Goal: Find contact information: Find contact information

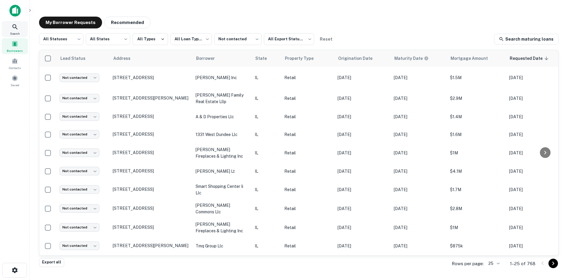
click at [18, 30] on icon at bounding box center [15, 26] width 7 height 7
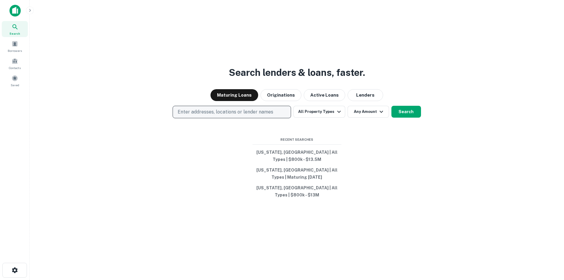
click at [241, 118] on button "Enter addresses, locations or lender names" at bounding box center [232, 112] width 118 height 12
type input "**********"
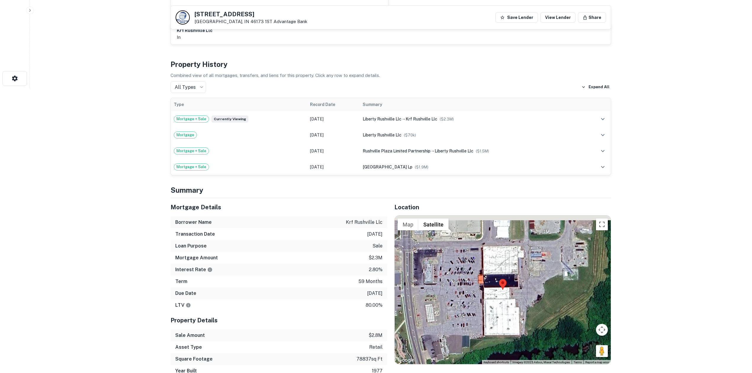
scroll to position [415, 0]
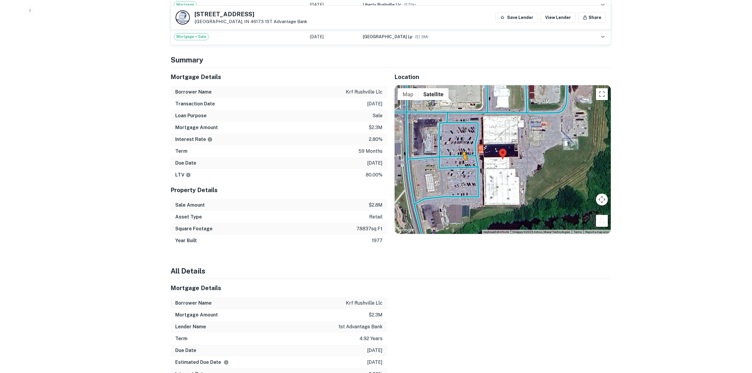
drag, startPoint x: 602, startPoint y: 220, endPoint x: 459, endPoint y: 160, distance: 155.4
click at [459, 160] on div "To activate drag with keyboard, press Alt + Enter. Once in keyboard drag state,…" at bounding box center [503, 159] width 216 height 149
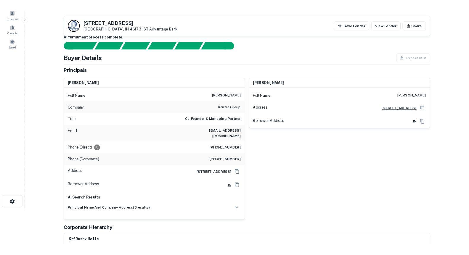
scroll to position [0, 0]
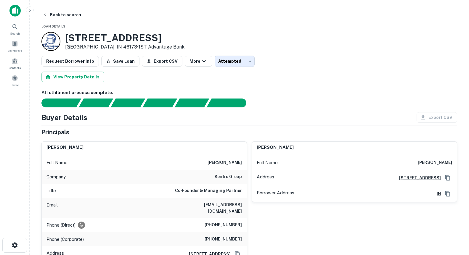
drag, startPoint x: 21, startPoint y: 134, endPoint x: 29, endPoint y: 122, distance: 14.5
click at [21, 134] on div "Search Borrowers Contacts Saved" at bounding box center [14, 118] width 29 height 237
click at [29, 48] on div "Search Borrowers Contacts Saved" at bounding box center [15, 54] width 30 height 67
click at [13, 40] on div "Borrowers" at bounding box center [15, 46] width 26 height 16
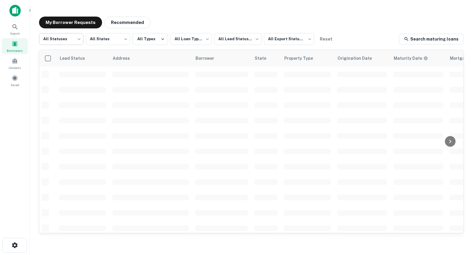
click at [42, 41] on body "**********" at bounding box center [236, 127] width 473 height 255
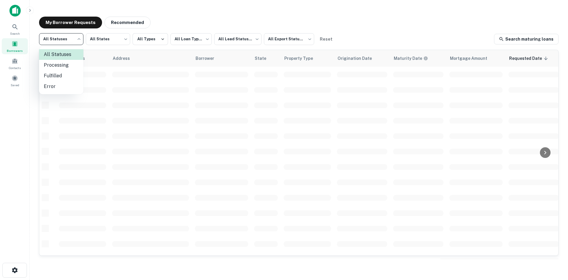
click at [62, 72] on li "Fulfilled" at bounding box center [61, 75] width 44 height 11
type input "*********"
click at [249, 40] on body "**********" at bounding box center [284, 140] width 568 height 280
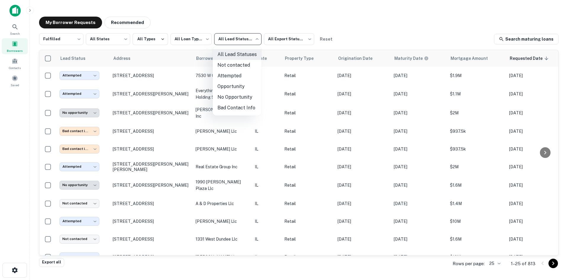
click at [244, 65] on li "Not contacted" at bounding box center [237, 65] width 49 height 11
type input "****"
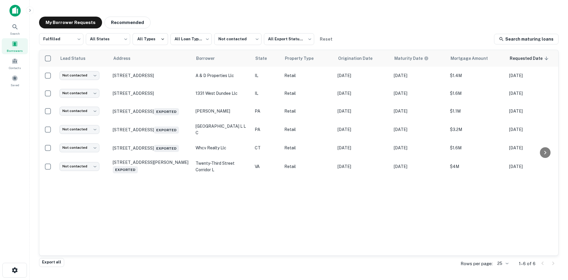
drag, startPoint x: 127, startPoint y: 25, endPoint x: 103, endPoint y: 49, distance: 33.5
click at [127, 25] on button "Recommended" at bounding box center [127, 23] width 46 height 12
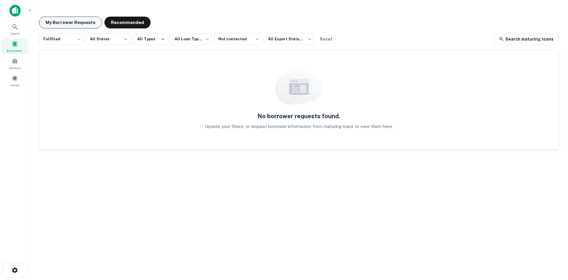
click at [84, 21] on button "My Borrower Requests" at bounding box center [70, 23] width 63 height 12
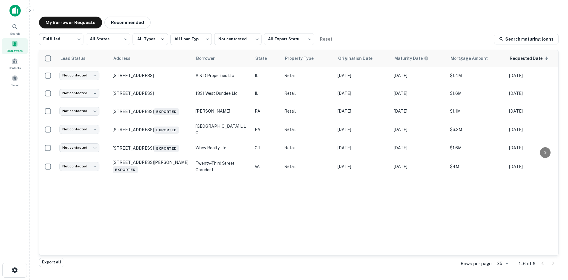
click at [203, 9] on main "**********" at bounding box center [299, 140] width 539 height 280
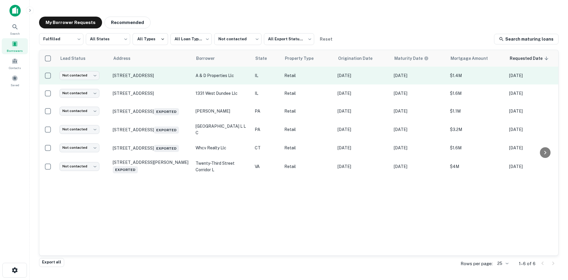
click at [186, 79] on td "7789 State Route 47 Yorkville, IL 60560" at bounding box center [151, 76] width 83 height 18
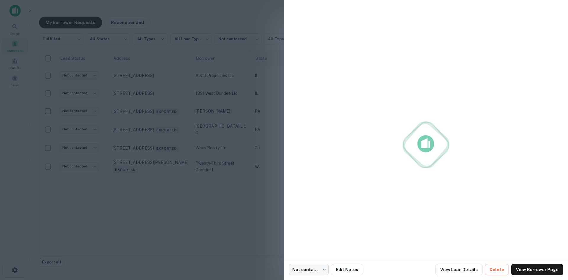
click at [182, 75] on div at bounding box center [284, 140] width 568 height 280
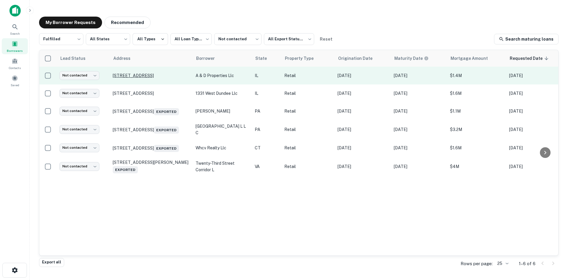
click at [172, 74] on p "7789 State Route 47 Yorkville, IL 60560" at bounding box center [151, 75] width 77 height 5
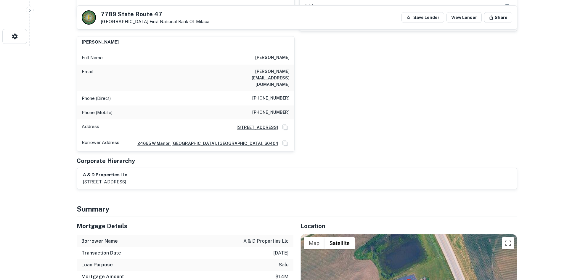
scroll to position [326, 0]
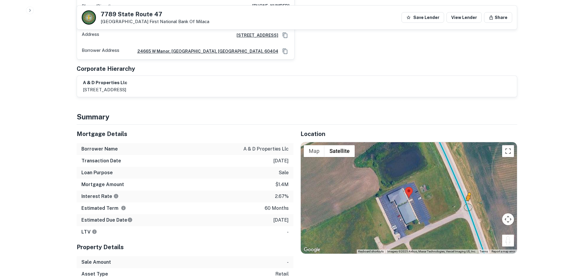
drag, startPoint x: 507, startPoint y: 218, endPoint x: 467, endPoint y: 180, distance: 55.3
click at [467, 180] on div "To activate drag with keyboard, press Alt + Enter. Once in keyboard drag state,…" at bounding box center [409, 197] width 216 height 111
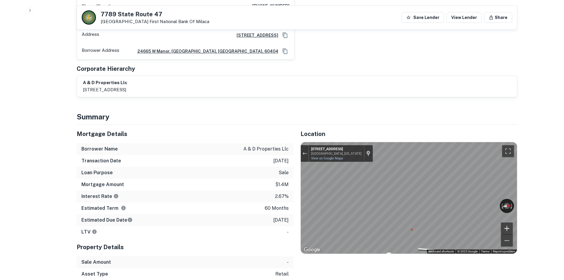
click at [421, 241] on icon "Go North, S Bridge St" at bounding box center [431, 245] width 28 height 9
click at [390, 224] on icon "Go South, S Bridge St" at bounding box center [386, 229] width 27 height 11
click at [390, 224] on icon "Go South, IL-47" at bounding box center [386, 229] width 27 height 11
click at [182, 148] on div "Mortgage Details Borrower Name a & d properties llc Transaction Date 2/1/2021 L…" at bounding box center [294, 220] width 448 height 191
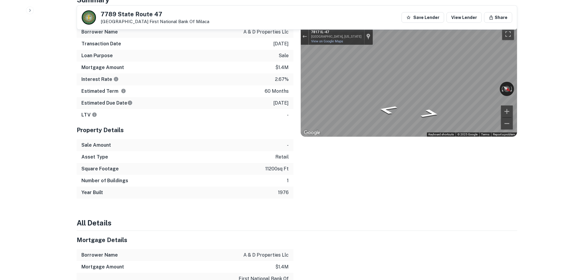
scroll to position [444, 0]
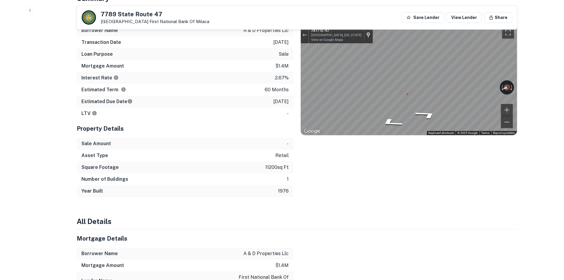
click at [309, 110] on div "← Move left → Move right ↑ Move up ↓ Move down + Zoom in - Zoom out 7817 IL-47 …" at bounding box center [409, 79] width 216 height 111
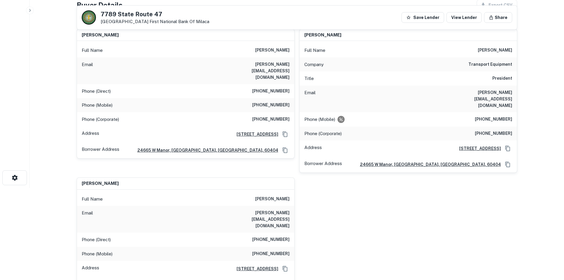
scroll to position [30, 0]
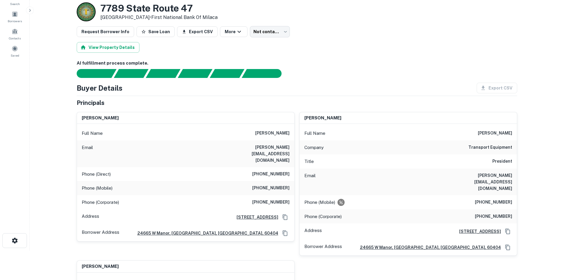
drag, startPoint x: 245, startPoint y: 120, endPoint x: 291, endPoint y: 177, distance: 73.5
click at [291, 177] on div "kristina kairiuniene Full Name kristina kairiuniene Email kristina@fleetequipme…" at bounding box center [185, 176] width 217 height 129
click at [291, 181] on div "Phone (Mobile) (630) 212-4330" at bounding box center [185, 188] width 217 height 14
click at [272, 181] on div "Phone (Mobile) (630) 212-4330" at bounding box center [185, 188] width 217 height 14
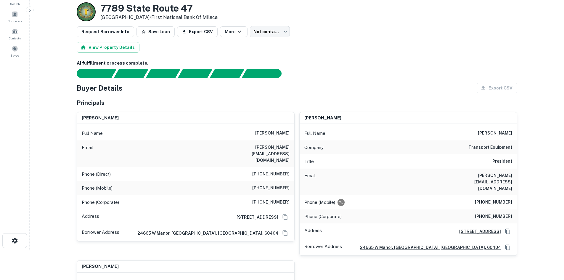
click at [281, 195] on div "Phone (Corporate) (630) 739-4330" at bounding box center [185, 202] width 217 height 14
click at [279, 181] on div "Phone (Mobile) (630) 212-4330" at bounding box center [185, 188] width 217 height 14
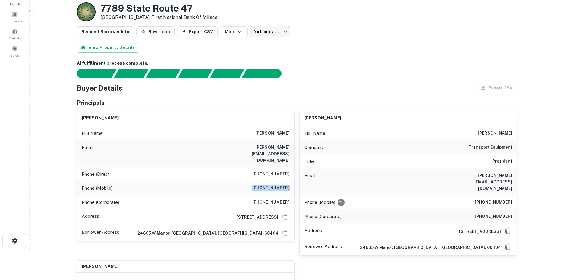
copy h6 "(630) 212-4330"
drag, startPoint x: 379, startPoint y: 98, endPoint x: 337, endPoint y: 99, distance: 42.9
click at [379, 98] on div "Principals" at bounding box center [297, 102] width 440 height 9
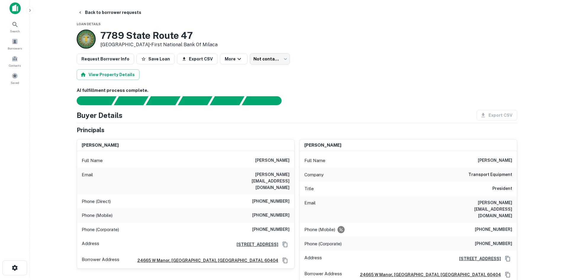
scroll to position [0, 0]
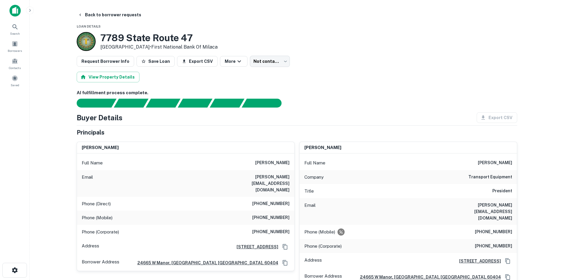
click at [85, 7] on main "Back to borrower requests Loan Details 7789 State Route 47 Yorkville, IL 60560 …" at bounding box center [297, 140] width 534 height 280
click at [90, 13] on button "Back to borrower requests" at bounding box center [109, 14] width 68 height 11
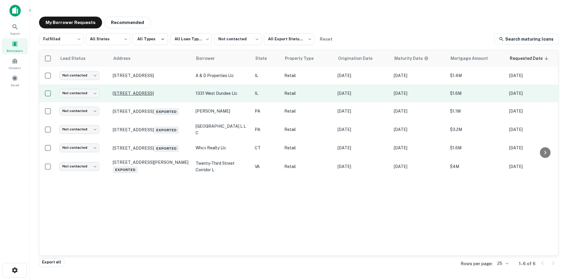
click at [149, 91] on p "1331 W Dundee Rd Arlington Heights, IL 60004" at bounding box center [151, 93] width 77 height 5
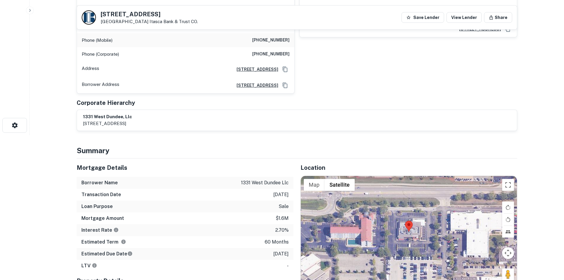
scroll to position [178, 0]
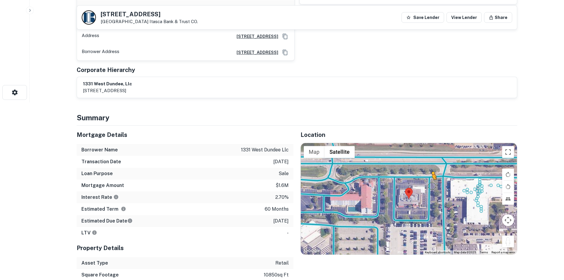
drag, startPoint x: 512, startPoint y: 242, endPoint x: 431, endPoint y: 191, distance: 95.3
click at [431, 191] on div "To activate drag with keyboard, press Alt + Enter. Once in keyboard drag state,…" at bounding box center [409, 198] width 216 height 111
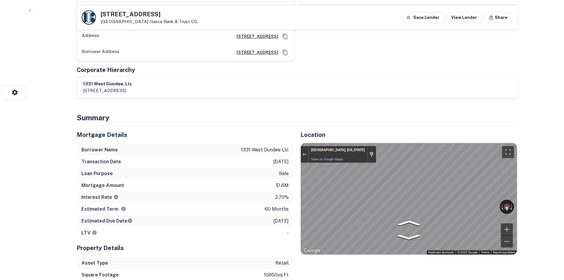
click at [286, 206] on div "Mortgage Details Borrower Name 1331 west dundee llc Transaction Date 2/1/2021 L…" at bounding box center [294, 215] width 448 height 179
click at [428, 218] on icon "Go North" at bounding box center [428, 213] width 41 height 16
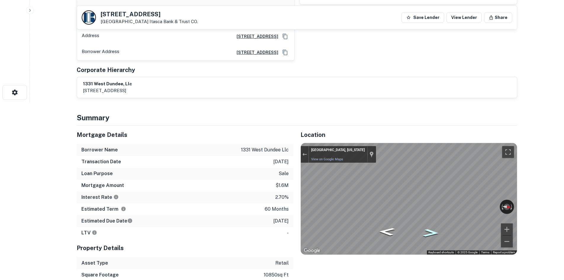
click at [427, 234] on icon "Go North" at bounding box center [431, 233] width 30 height 12
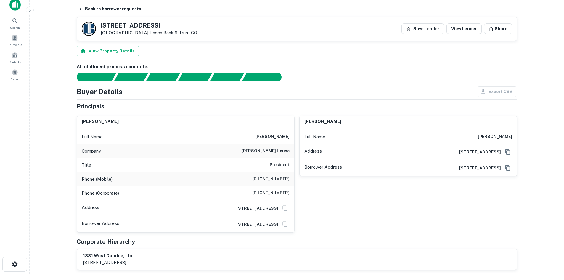
scroll to position [0, 0]
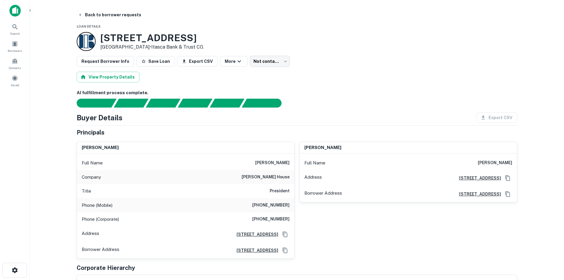
click at [279, 205] on h6 "(847) 392-7318" at bounding box center [270, 205] width 37 height 7
click at [438, 38] on div "1331 W Dundee Rd Arlington Heights, IL 60004 • Itasca Bank & Trust CO." at bounding box center [297, 41] width 440 height 19
click at [123, 11] on button "Back to borrower requests" at bounding box center [109, 14] width 68 height 11
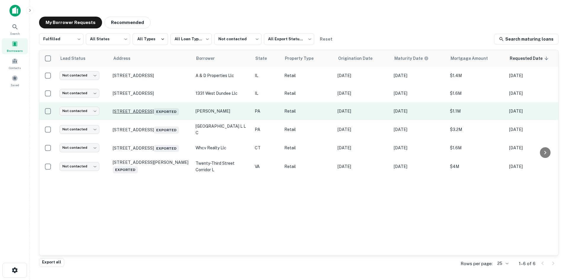
click at [113, 110] on p "870 Rostraver Rd Rostraver Township, PA 15012 Exported" at bounding box center [151, 111] width 77 height 8
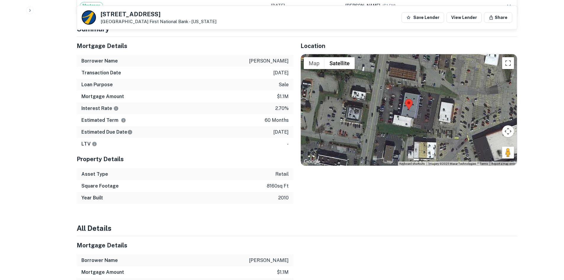
scroll to position [414, 0]
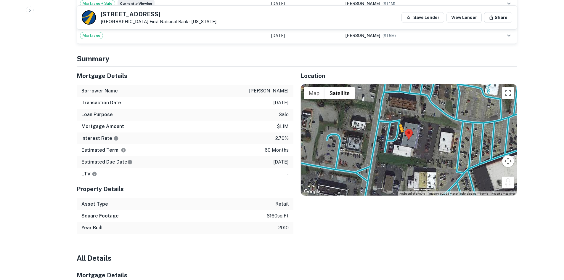
drag, startPoint x: 507, startPoint y: 184, endPoint x: 393, endPoint y: 133, distance: 125.1
click at [393, 133] on div "To activate drag with keyboard, press Alt + Enter. Once in keyboard drag state,…" at bounding box center [409, 139] width 216 height 111
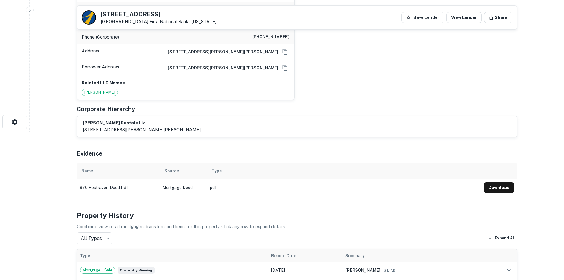
scroll to position [30, 0]
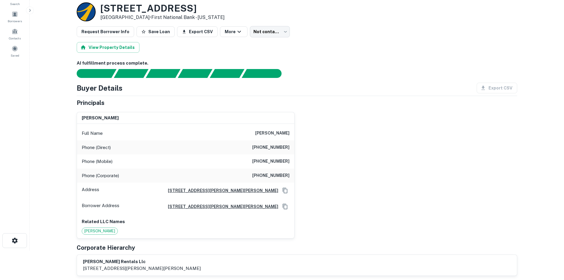
click at [282, 151] on div "Phone (Direct) (610) 380-9653" at bounding box center [185, 147] width 217 height 14
click at [283, 164] on h6 "(724) 351-0575" at bounding box center [270, 161] width 37 height 7
copy h6 "(724) 351-0575"
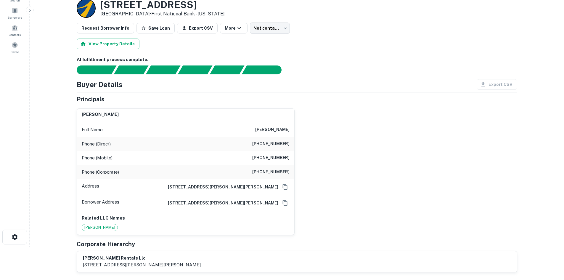
click at [261, 147] on h6 "(610) 380-9653" at bounding box center [270, 143] width 37 height 7
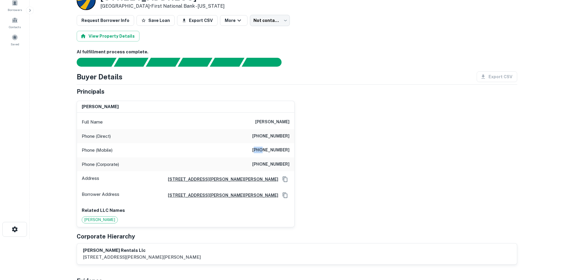
scroll to position [59, 0]
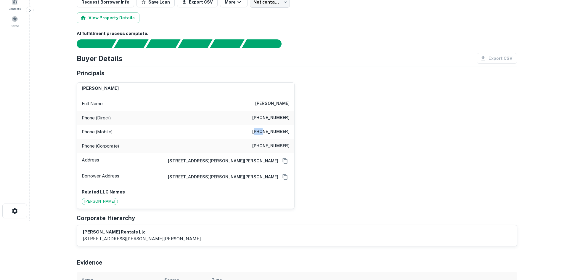
click at [261, 147] on div "Full Name thomas l. kelly Phone (Direct) (610) 380-9653 Phone (Mobile) (724) 35…" at bounding box center [185, 151] width 217 height 114
click at [261, 147] on h6 "(724) 243-3325" at bounding box center [270, 145] width 37 height 7
click at [271, 119] on h6 "(610) 380-9653" at bounding box center [270, 117] width 37 height 7
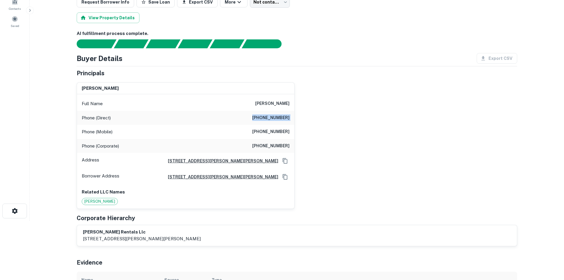
copy h6 "(610) 380-9653"
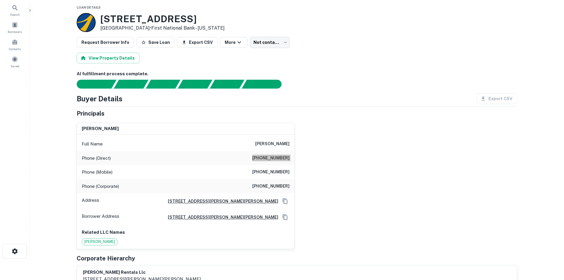
scroll to position [30, 0]
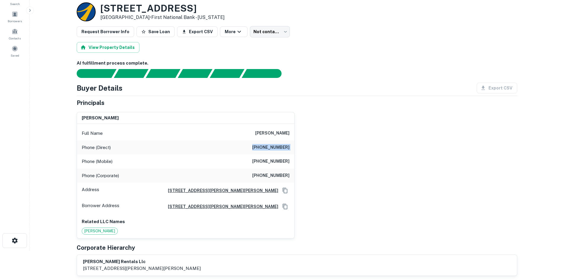
click at [277, 169] on div "Phone (Corporate) (724) 243-3325" at bounding box center [185, 175] width 217 height 14
click at [264, 33] on body "Search Borrowers Contacts Saved Back to borrower requests Loan Details 870 Rost…" at bounding box center [282, 110] width 564 height 280
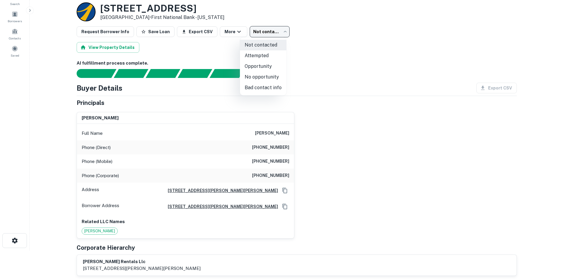
click at [266, 87] on li "Bad contact info" at bounding box center [263, 87] width 46 height 11
type input "**********"
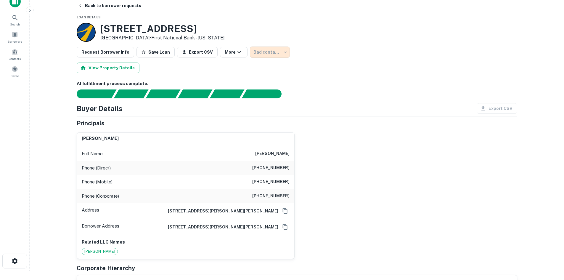
scroll to position [0, 0]
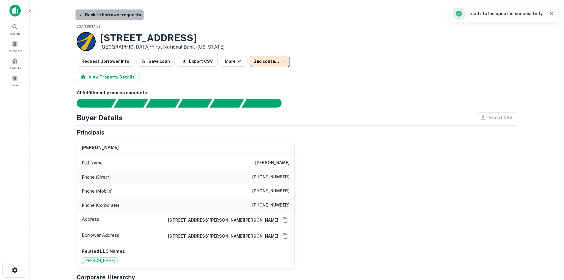
click at [114, 11] on button "Back to borrower requests" at bounding box center [109, 14] width 68 height 11
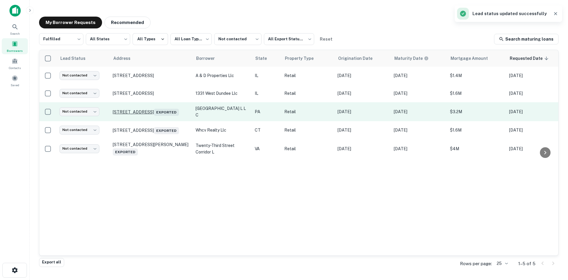
click at [139, 109] on p "5190 Library Rd Bethel Park, PA 15102 Exported" at bounding box center [151, 111] width 77 height 8
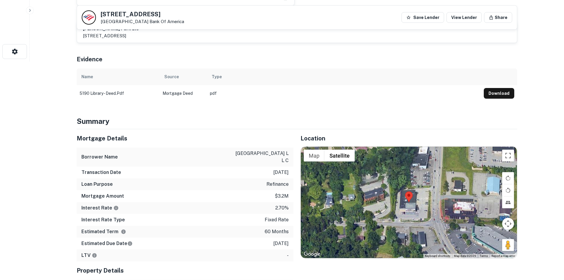
scroll to position [237, 0]
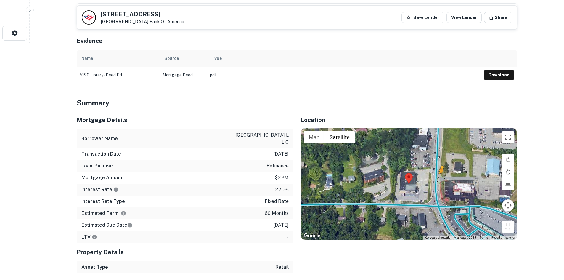
drag, startPoint x: 504, startPoint y: 226, endPoint x: 434, endPoint y: 184, distance: 81.9
click at [434, 184] on div "To activate drag with keyboard, press Alt + Enter. Once in keyboard drag state,…" at bounding box center [409, 183] width 216 height 111
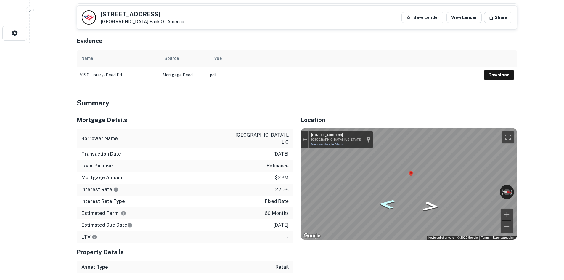
click at [383, 208] on icon "Go South, Library Rd" at bounding box center [386, 204] width 31 height 14
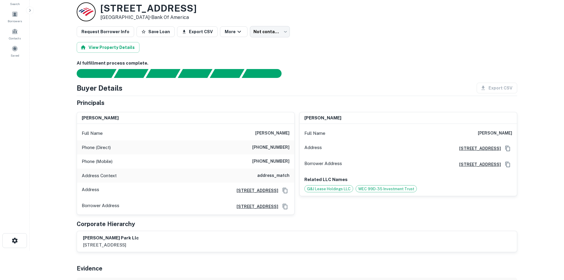
scroll to position [0, 0]
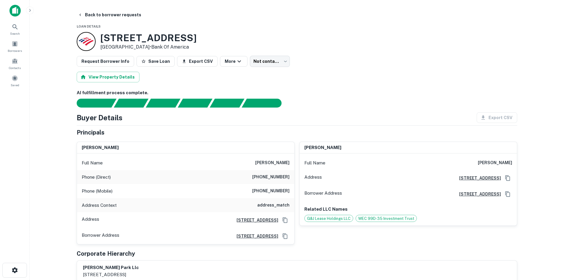
drag, startPoint x: 273, startPoint y: 175, endPoint x: 271, endPoint y: 177, distance: 3.2
click at [272, 177] on h6 "(954) 467-9556" at bounding box center [270, 176] width 37 height 7
click at [269, 180] on h6 "(954) 467-9556" at bounding box center [270, 176] width 37 height 7
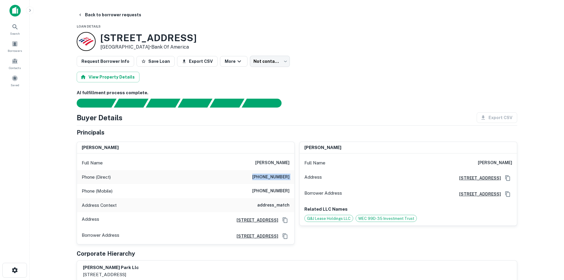
copy h6 "(954) 467-9556"
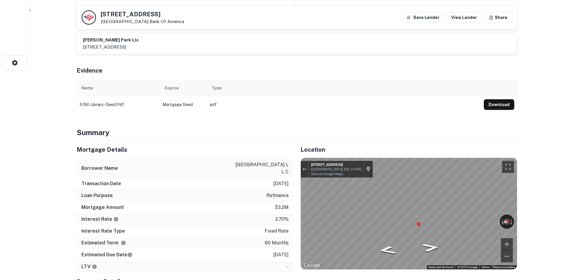
scroll to position [266, 0]
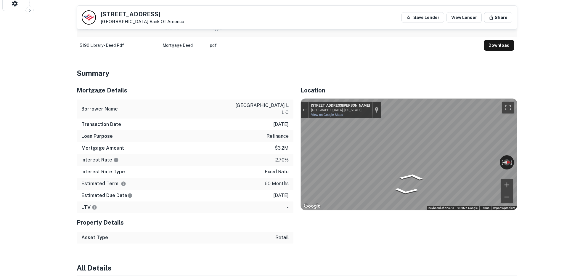
click at [292, 157] on div "Mortgage Details Borrower Name lambro bethal park l l c Transaction Date 12/6/2…" at bounding box center [294, 162] width 448 height 162
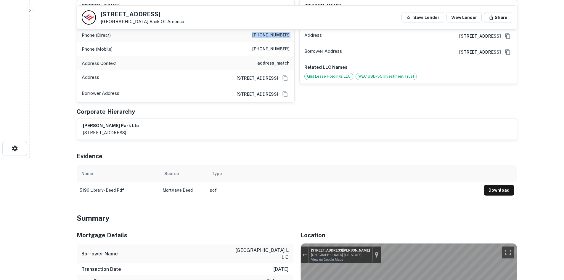
scroll to position [59, 0]
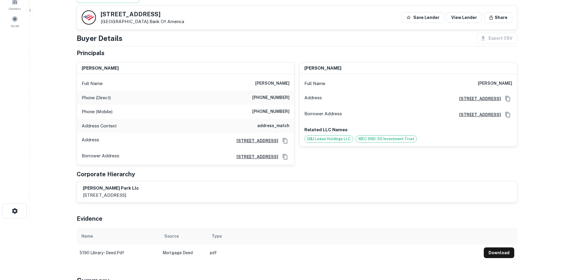
click at [274, 108] on h6 "(267) 597-6785" at bounding box center [270, 111] width 37 height 7
click at [274, 119] on div "Address Context address_match" at bounding box center [185, 126] width 217 height 14
click at [275, 115] on h6 "(267) 597-6785" at bounding box center [270, 111] width 37 height 7
click at [275, 113] on h6 "(267) 597-6785" at bounding box center [270, 111] width 37 height 7
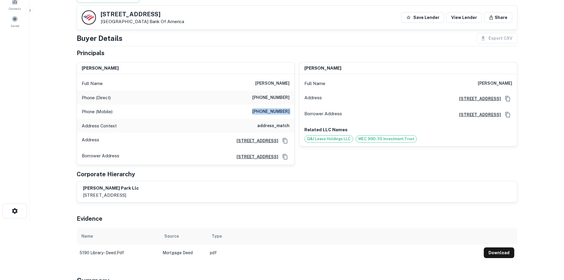
click at [275, 113] on h6 "(267) 597-6785" at bounding box center [270, 111] width 37 height 7
copy h6 "(267) 597-6785"
click at [203, 105] on div "Phone (Mobile) (267) 597-6785" at bounding box center [185, 111] width 217 height 14
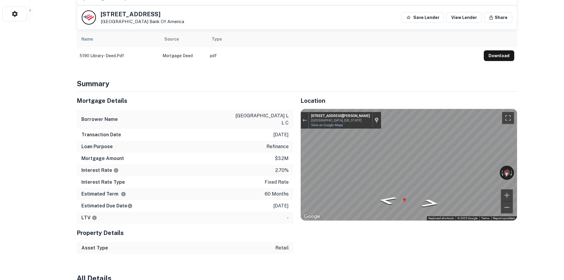
scroll to position [266, 0]
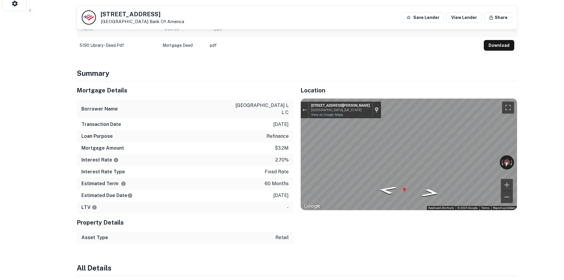
click at [197, 155] on div "Interest Rate 2.70%" at bounding box center [185, 160] width 217 height 12
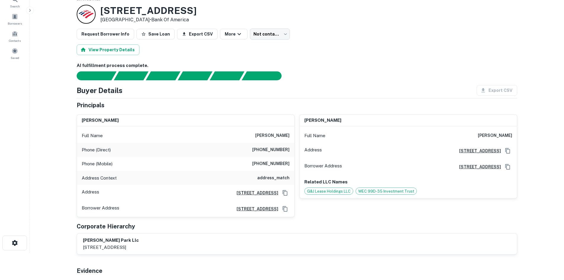
scroll to position [0, 0]
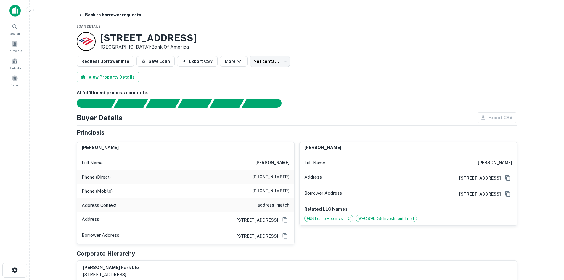
click at [267, 48] on div "5190 Library Rd Bethel Park, PA 15102 • Bank Of America" at bounding box center [297, 41] width 440 height 19
click at [265, 60] on body "Search Borrowers Contacts Saved Back to borrower requests Loan Details 5190 Lib…" at bounding box center [282, 140] width 564 height 280
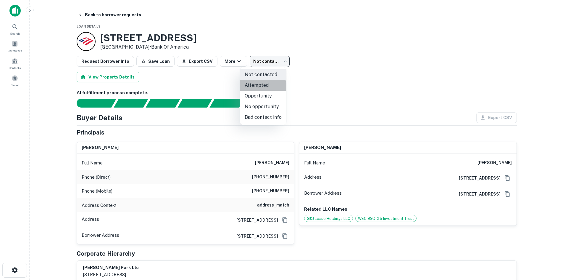
click at [263, 87] on li "Attempted" at bounding box center [263, 85] width 46 height 11
type input "*********"
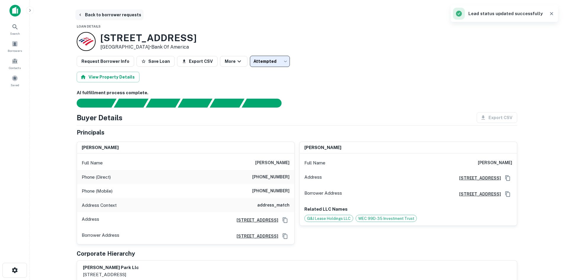
click at [118, 15] on button "Back to borrower requests" at bounding box center [109, 14] width 68 height 11
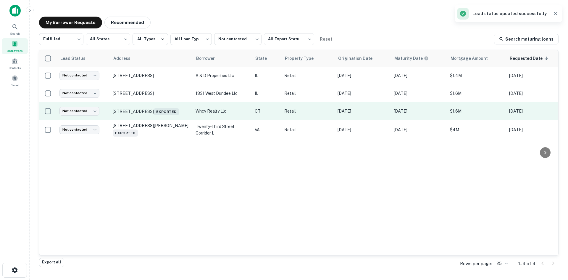
click at [165, 104] on td "252 Boston Post Rd West Haven, CT 06516 Exported" at bounding box center [151, 111] width 83 height 18
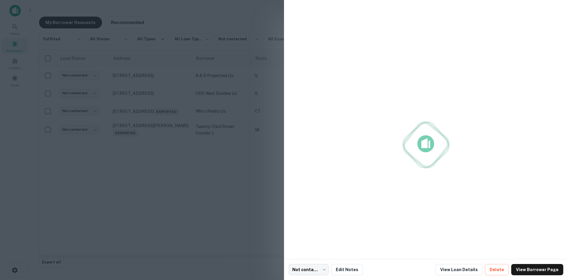
click at [166, 110] on div at bounding box center [284, 140] width 568 height 280
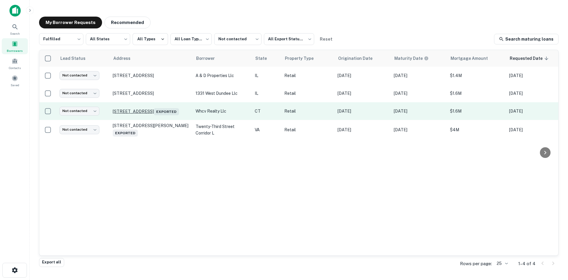
click at [170, 108] on p "252 Boston Post Rd West Haven, CT 06516 Exported" at bounding box center [151, 111] width 77 height 8
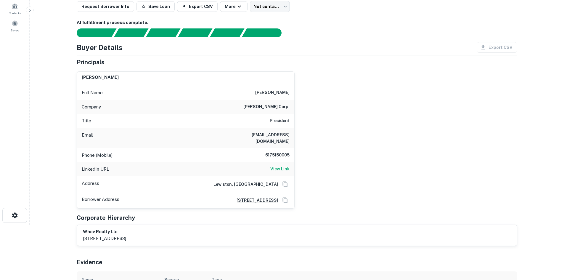
scroll to position [89, 0]
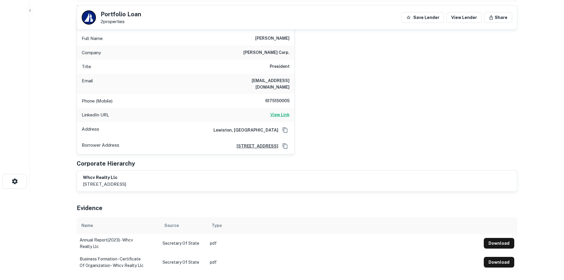
click at [280, 111] on h6 "View Link" at bounding box center [279, 114] width 19 height 7
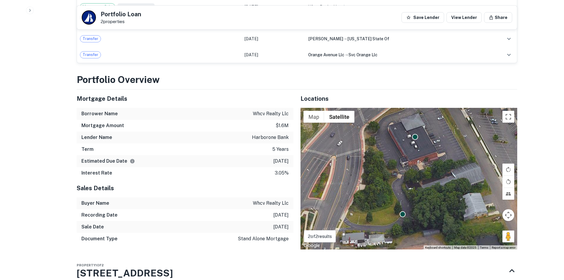
scroll to position [444, 0]
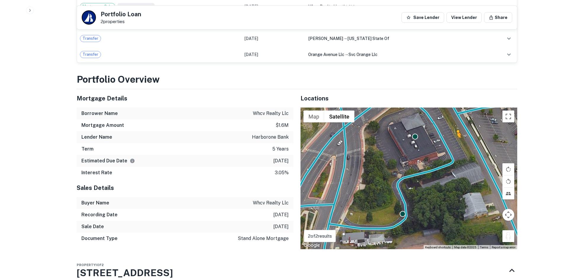
drag, startPoint x: 508, startPoint y: 234, endPoint x: 454, endPoint y: 136, distance: 111.6
click at [454, 137] on div "To activate drag with keyboard, press Alt + Enter. Once in keyboard drag state,…" at bounding box center [408, 177] width 217 height 141
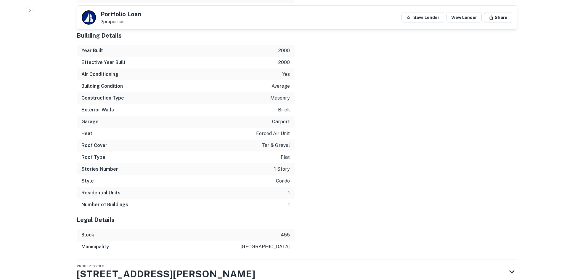
scroll to position [1040, 0]
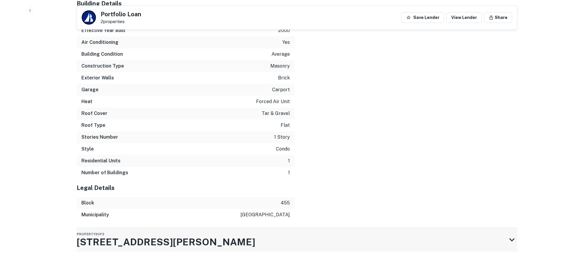
click at [277, 247] on div "Property 2 of 2 1237 Campbell Ave" at bounding box center [292, 240] width 430 height 24
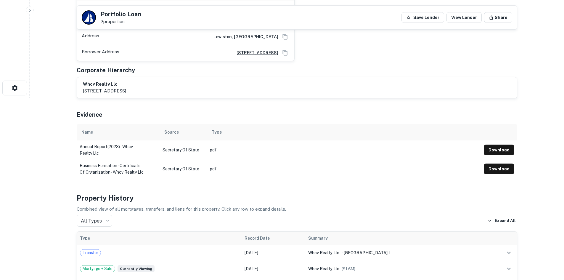
scroll to position [4, 0]
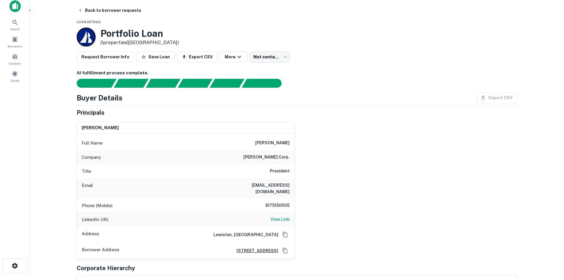
click at [282, 202] on h6 "6175150005" at bounding box center [272, 205] width 36 height 7
copy h6 "6175150005"
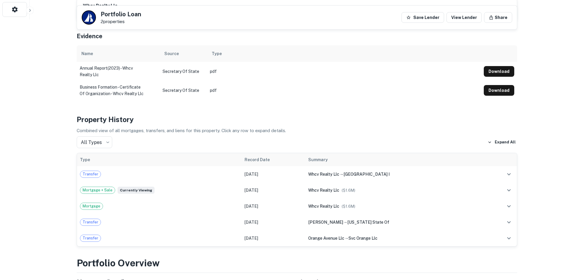
scroll to position [0, 0]
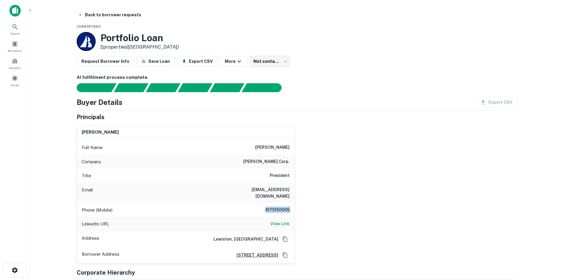
drag, startPoint x: 356, startPoint y: 209, endPoint x: 307, endPoint y: 209, distance: 49.4
click at [356, 209] on div "john gendron Full Name john gendron Company gendron corp. Title President Email…" at bounding box center [294, 192] width 445 height 142
click at [275, 60] on body "Search Borrowers Contacts Saved Back to borrower requests Loan Details Portfoli…" at bounding box center [282, 140] width 564 height 280
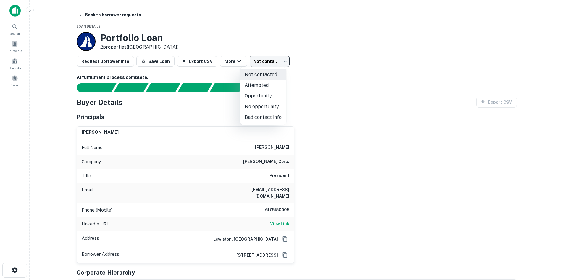
click at [261, 120] on li "Bad contact info" at bounding box center [263, 117] width 46 height 11
type input "**********"
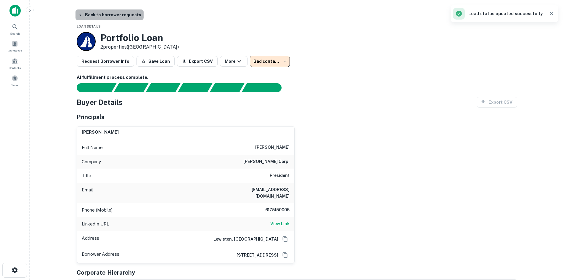
click at [129, 17] on button "Back to borrower requests" at bounding box center [109, 14] width 68 height 11
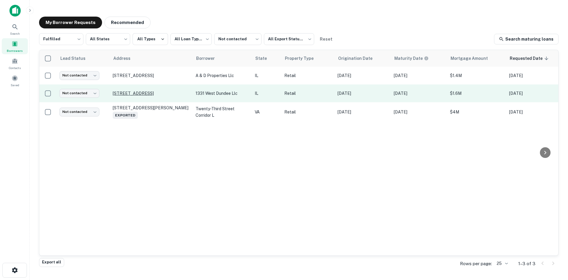
click at [160, 91] on p "1331 W Dundee Rd Arlington Heights, IL 60004" at bounding box center [151, 93] width 77 height 5
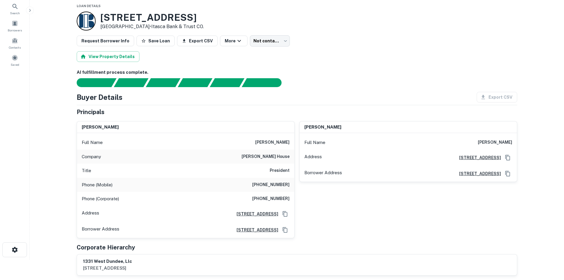
scroll to position [30, 0]
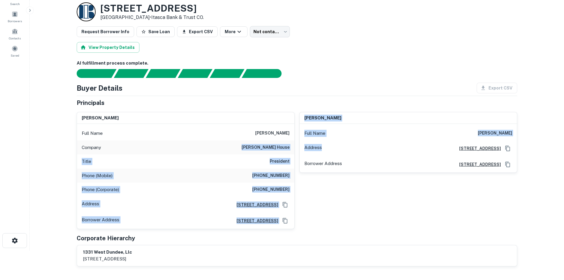
drag, startPoint x: 244, startPoint y: 144, endPoint x: 344, endPoint y: 147, distance: 100.4
click at [344, 147] on div "george leberis Full Name george leberis Company jameson's char house Title Pres…" at bounding box center [294, 168] width 445 height 122
click at [281, 147] on h6 "jameson's char house" at bounding box center [266, 147] width 48 height 7
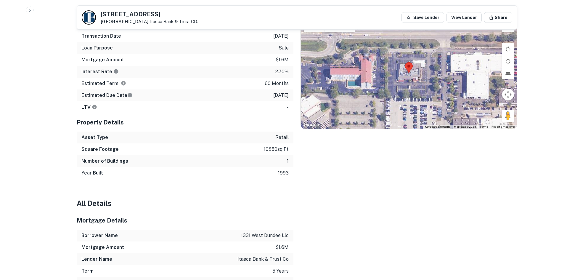
scroll to position [237, 0]
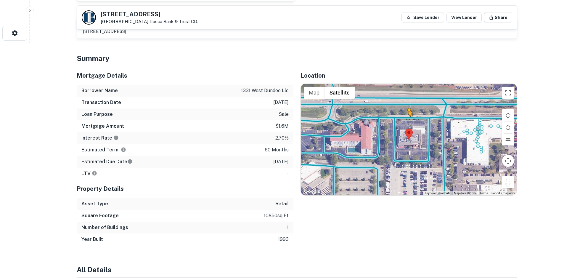
drag, startPoint x: 506, startPoint y: 184, endPoint x: 406, endPoint y: 120, distance: 118.9
click at [406, 120] on div "To activate drag with keyboard, press Alt + Enter. Once in keyboard drag state,…" at bounding box center [409, 139] width 216 height 111
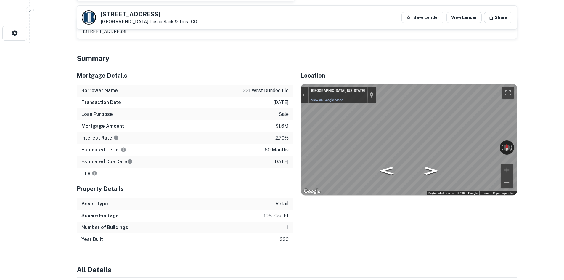
click at [473, 141] on div "← Move left → Move right ↑ Move up ↓ Move down + Zoom in - Zoom out Arlington H…" at bounding box center [409, 139] width 216 height 111
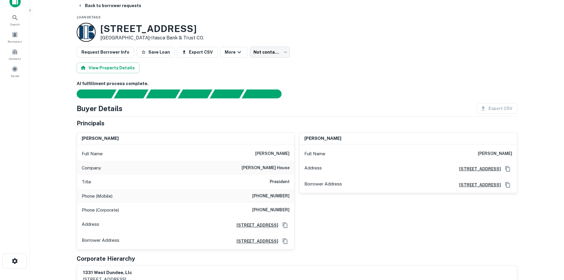
scroll to position [0, 0]
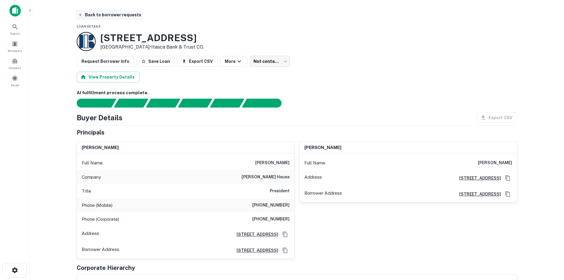
click at [124, 19] on button "Back to borrower requests" at bounding box center [109, 14] width 68 height 11
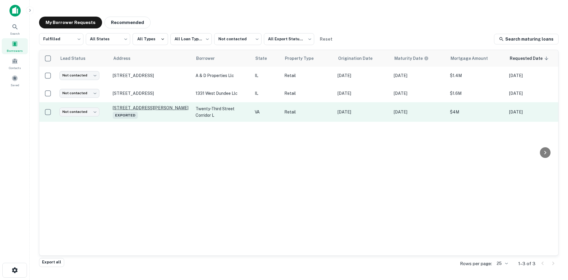
click at [120, 112] on p "1503 Mount Vernon Ave Alexandria, VA 22301 Exported" at bounding box center [151, 112] width 77 height 14
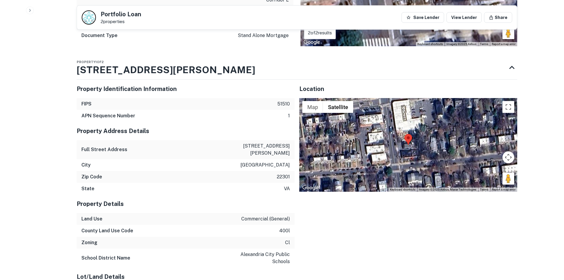
scroll to position [681, 0]
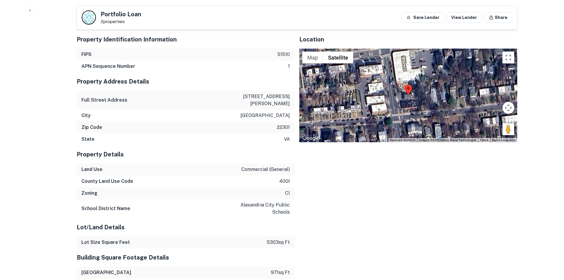
drag, startPoint x: 506, startPoint y: 114, endPoint x: 461, endPoint y: 125, distance: 45.8
click at [461, 125] on div "Map Terrain Satellite Labels Keyboard shortcuts Map Data Imagery ©2025 Airbus, …" at bounding box center [408, 96] width 218 height 94
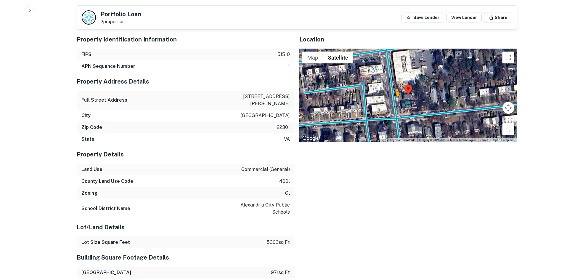
drag, startPoint x: 511, startPoint y: 117, endPoint x: 393, endPoint y: 89, distance: 120.8
click at [393, 89] on div "To activate drag with keyboard, press Alt + Enter. Once in keyboard drag state,…" at bounding box center [408, 96] width 218 height 94
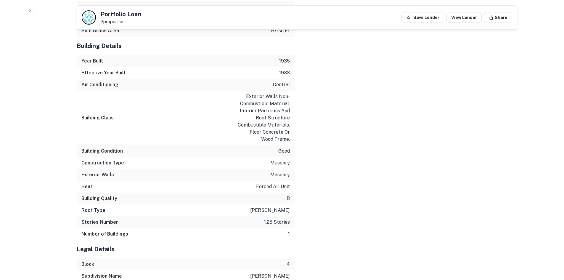
scroll to position [987, 0]
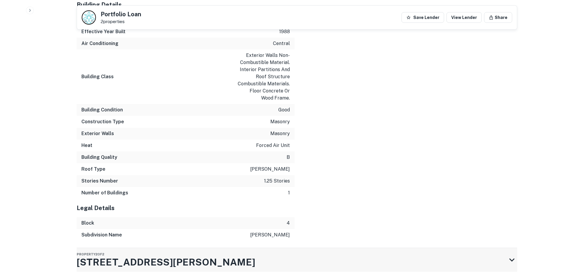
click at [244, 248] on div "Property 2 of 2 1505 Mount Vernon Ave" at bounding box center [292, 260] width 430 height 24
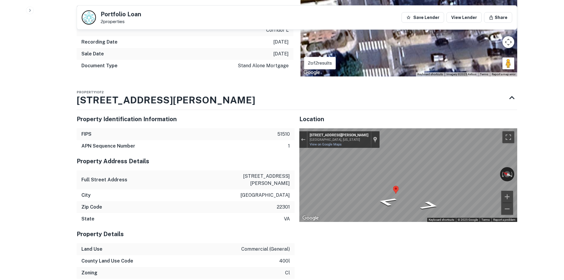
scroll to position [573, 0]
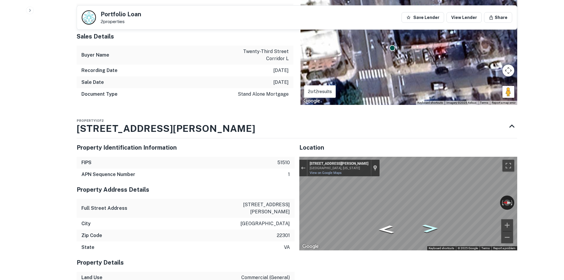
click at [434, 222] on icon "Go South, Mt Vernon Ave" at bounding box center [430, 228] width 29 height 12
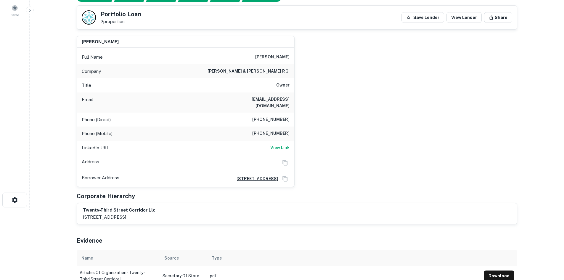
scroll to position [70, 0]
click at [265, 73] on h6 "friedlander & friedlander p.c." at bounding box center [249, 71] width 82 height 7
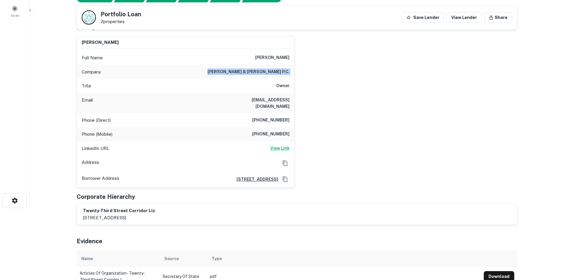
click at [274, 145] on h6 "View Link" at bounding box center [279, 148] width 19 height 7
click at [268, 80] on div "Title Owner" at bounding box center [185, 86] width 217 height 14
click at [279, 117] on h6 "(703) 893-9600" at bounding box center [270, 120] width 37 height 7
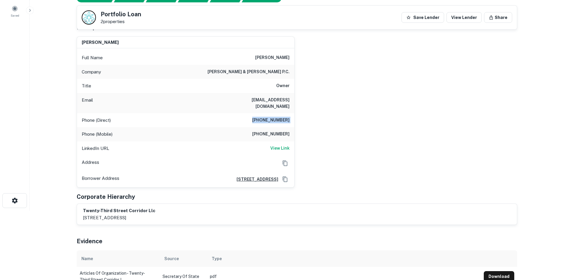
click at [280, 99] on h6 "jpfriedlander@verizon.net" at bounding box center [253, 103] width 71 height 13
click at [272, 117] on h6 "(703) 893-9600" at bounding box center [270, 120] width 37 height 7
copy h6 "(703) 893-9600"
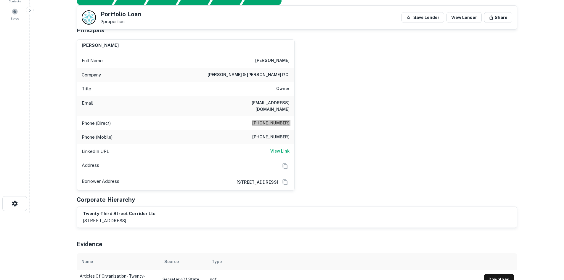
scroll to position [40, 0]
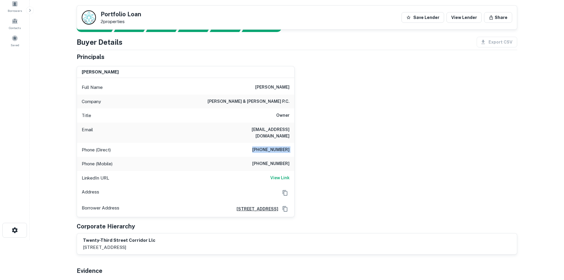
click at [282, 160] on h6 "(571) 425-8074" at bounding box center [270, 163] width 37 height 7
copy h6 "(571) 425-8074"
click at [279, 102] on h6 "friedlander & friedlander p.c." at bounding box center [249, 101] width 82 height 7
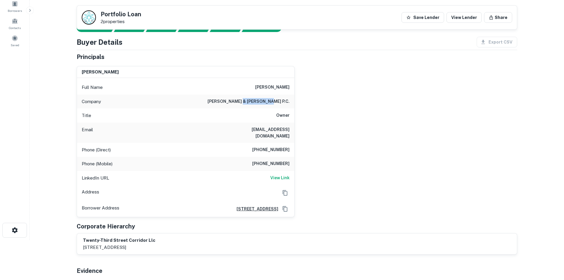
click at [279, 102] on h6 "friedlander & friedlander p.c." at bounding box center [249, 101] width 82 height 7
copy h6 "friedlander & friedlander p.c."
click at [322, 121] on div "jerome p friedlander Full Name jerome p friedlander Company friedlander & fried…" at bounding box center [294, 139] width 445 height 156
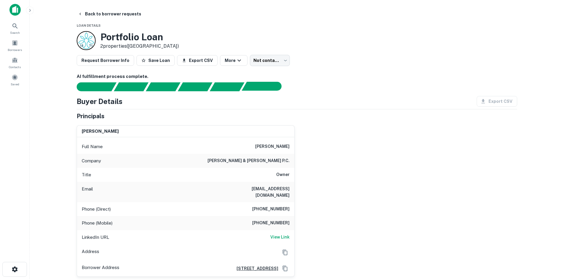
scroll to position [0, 0]
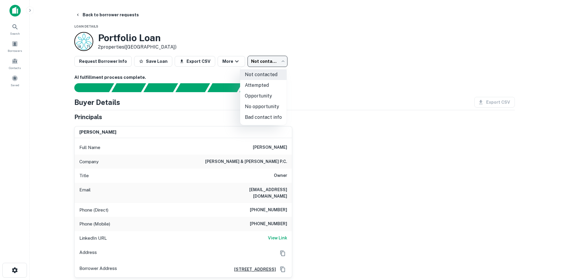
click at [271, 64] on body "Search Borrowers Contacts Saved Back to borrower requests Loan Details Portfoli…" at bounding box center [282, 140] width 564 height 280
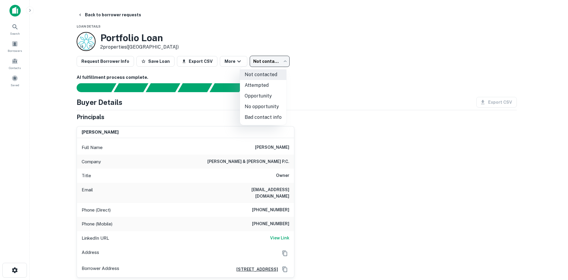
click at [275, 118] on li "Bad contact info" at bounding box center [263, 117] width 46 height 11
type input "**********"
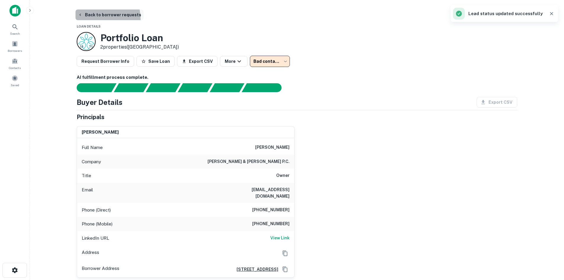
click at [88, 20] on button "Back to borrower requests" at bounding box center [109, 14] width 68 height 11
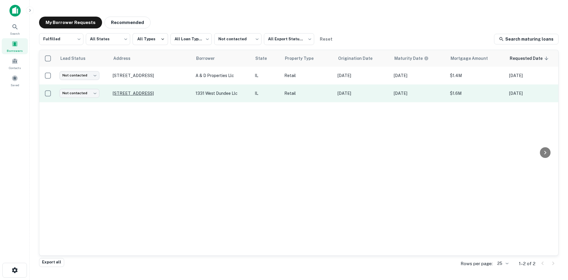
click at [194, 121] on div "Lead Status Address Borrower State Property Type Origination Date Maturity Date…" at bounding box center [298, 152] width 519 height 205
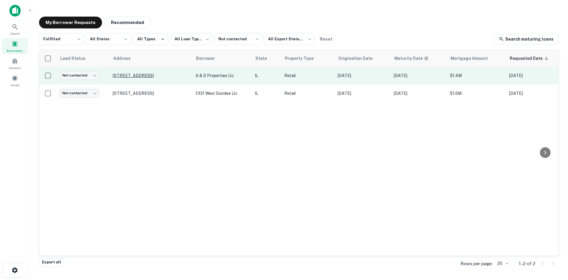
click at [177, 77] on p "7789 State Route 47 Yorkville, IL 60560" at bounding box center [151, 75] width 77 height 5
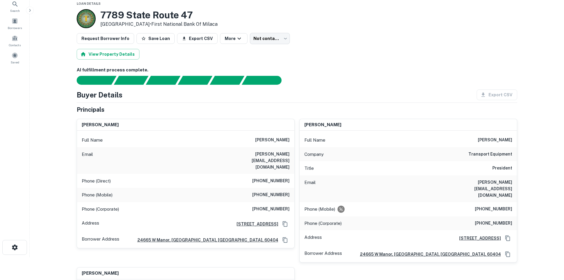
scroll to position [59, 0]
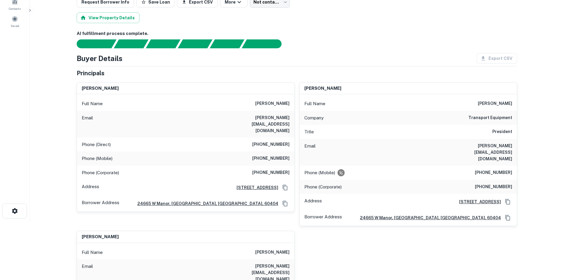
click at [214, 151] on div "Phone (Mobile) (630) 212-4330" at bounding box center [185, 158] width 217 height 14
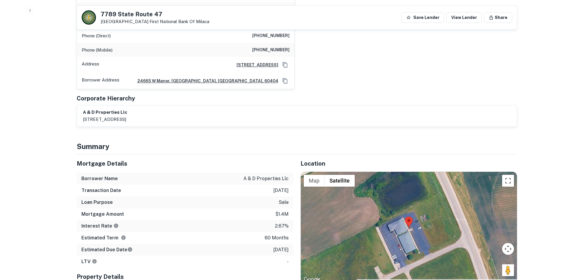
scroll to position [385, 0]
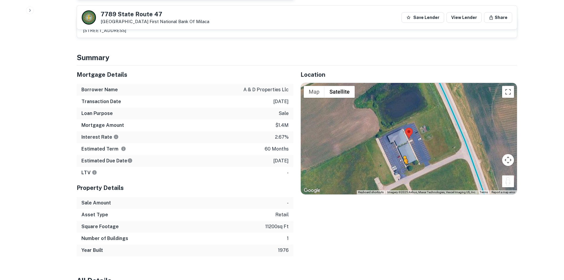
drag, startPoint x: 506, startPoint y: 156, endPoint x: 403, endPoint y: 145, distance: 103.6
click at [403, 145] on div "To activate drag with keyboard, press Alt + Enter. Once in keyboard drag state,…" at bounding box center [409, 138] width 216 height 111
drag, startPoint x: 503, startPoint y: 156, endPoint x: 466, endPoint y: 117, distance: 54.0
click at [466, 117] on div "No data available. Map Terrain Satellite Labels Keyboard shortcuts Map Data Ima…" at bounding box center [409, 138] width 216 height 111
drag, startPoint x: 504, startPoint y: 160, endPoint x: 461, endPoint y: 122, distance: 57.3
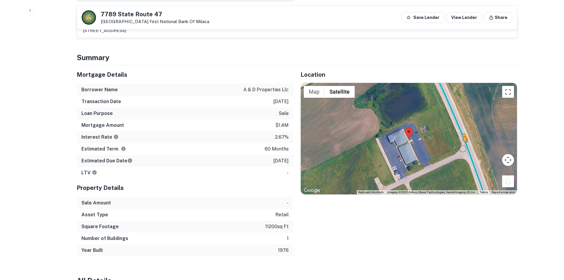
click at [461, 122] on div "To activate drag with keyboard, press Alt + Enter. Once in keyboard drag state,…" at bounding box center [409, 138] width 216 height 111
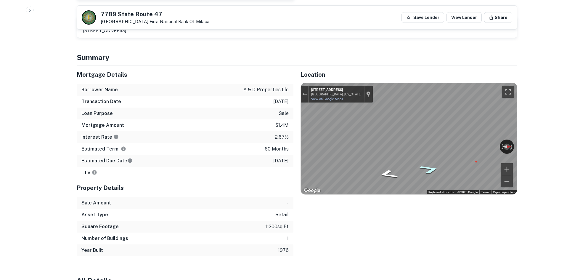
click at [432, 163] on icon "Go North, S Bridge St" at bounding box center [430, 169] width 38 height 13
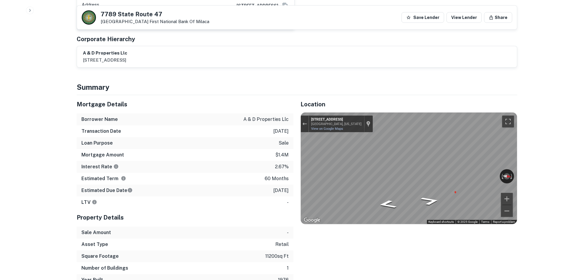
click at [194, 213] on h5 "Property Details" at bounding box center [185, 217] width 217 height 9
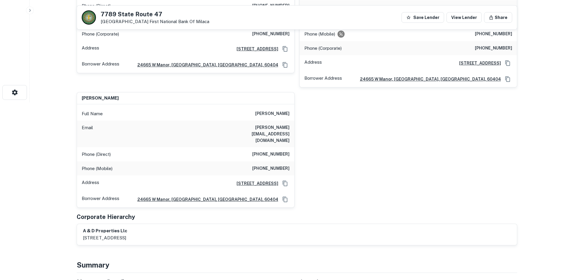
scroll to position [30, 0]
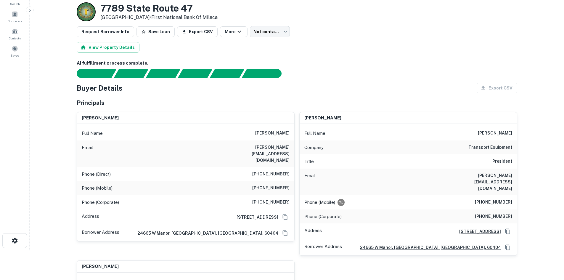
click at [92, 120] on h6 "kristina kairiuniene" at bounding box center [100, 118] width 37 height 7
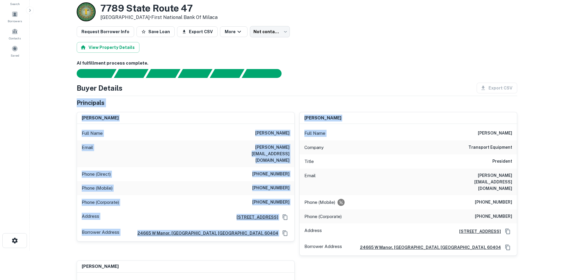
drag, startPoint x: 71, startPoint y: 99, endPoint x: 427, endPoint y: 136, distance: 358.0
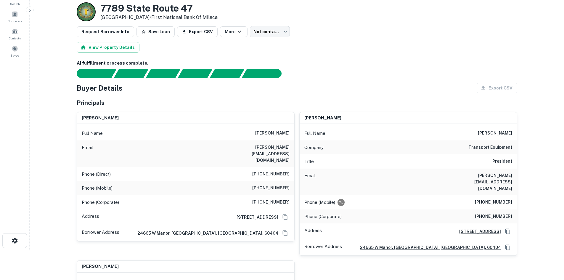
click at [331, 86] on div "Buyer Details Export CSV" at bounding box center [297, 88] width 440 height 11
drag, startPoint x: 235, startPoint y: 168, endPoint x: 260, endPoint y: 169, distance: 24.9
click at [260, 181] on div "Phone (Mobile) (630) 212-4330" at bounding box center [185, 188] width 217 height 14
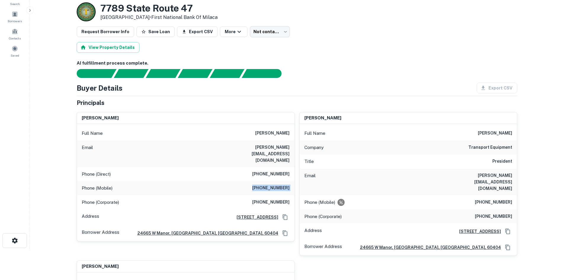
click at [261, 181] on div "Phone (Mobile) (630) 212-4330" at bounding box center [185, 188] width 217 height 14
click at [265, 181] on div "Phone (Mobile) (630) 212-4330" at bounding box center [185, 188] width 217 height 14
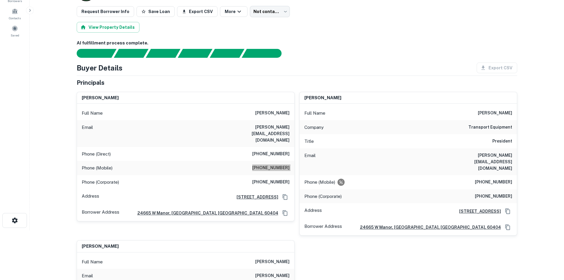
scroll to position [0, 0]
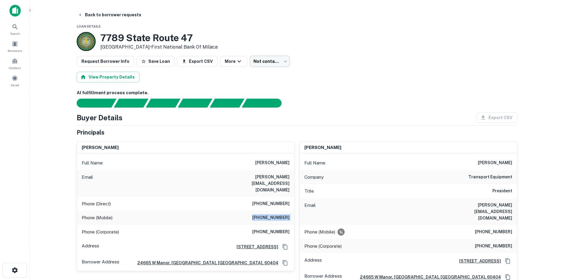
click at [257, 64] on body "Search Borrowers Contacts Saved Back to borrower requests Loan Details 7789 Sta…" at bounding box center [282, 140] width 564 height 280
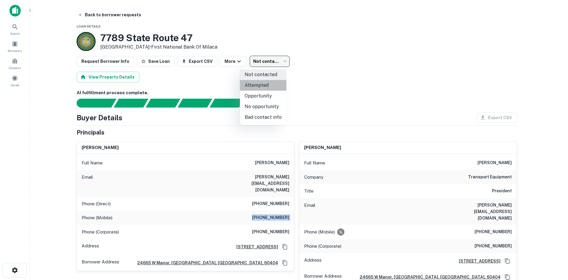
click at [271, 83] on li "Attempted" at bounding box center [263, 85] width 46 height 11
type input "*********"
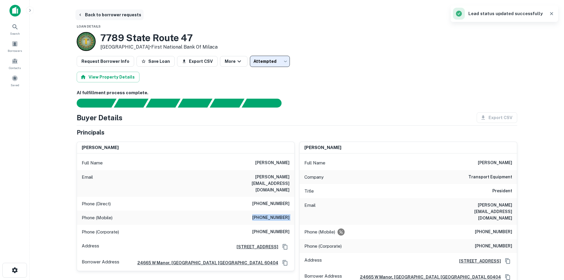
click at [107, 15] on button "Back to borrower requests" at bounding box center [109, 14] width 68 height 11
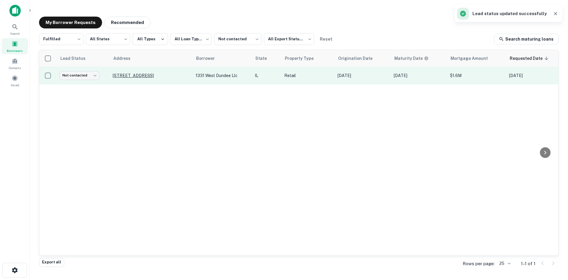
click at [157, 74] on p "1331 W Dundee Rd Arlington Heights, IL 60004" at bounding box center [151, 75] width 77 height 5
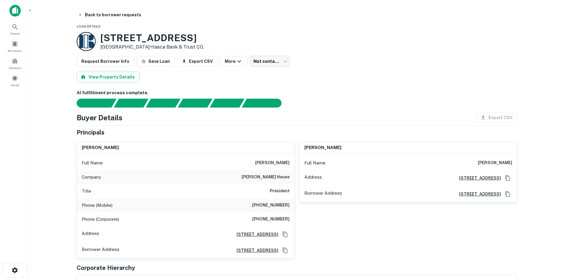
drag, startPoint x: 258, startPoint y: 124, endPoint x: 266, endPoint y: 137, distance: 15.5
click at [258, 124] on div "Buyer Details Export CSV Principals george leberis Full Name george leberis Com…" at bounding box center [297, 204] width 440 height 184
click at [283, 187] on h6 "President" at bounding box center [280, 190] width 20 height 7
click at [283, 188] on h6 "President" at bounding box center [280, 190] width 20 height 7
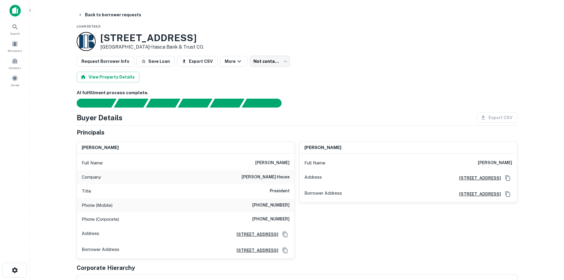
click at [285, 198] on div "Phone (Mobile) (847) 392-7318" at bounding box center [185, 205] width 217 height 14
click at [280, 205] on h6 "(847) 392-7318" at bounding box center [270, 205] width 37 height 7
copy h6 "(847) 392-7318"
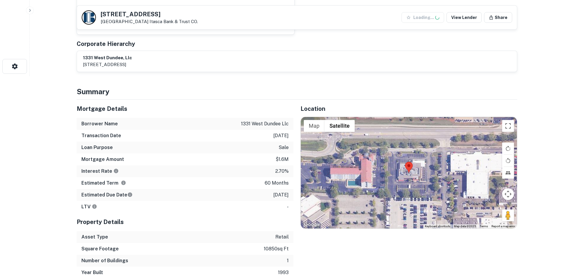
scroll to position [266, 0]
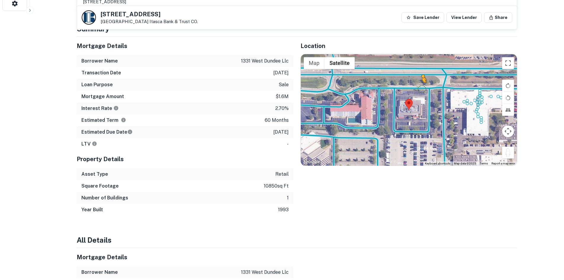
drag, startPoint x: 508, startPoint y: 153, endPoint x: 421, endPoint y: 88, distance: 108.7
click at [421, 88] on div "To activate drag with keyboard, press Alt + Enter. Once in keyboard drag state,…" at bounding box center [409, 109] width 216 height 111
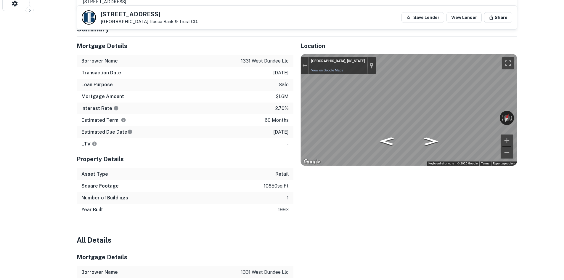
click at [428, 129] on icon "Go West" at bounding box center [430, 129] width 38 height 15
click at [93, 136] on div "Estimated Due Date 2/1/2026" at bounding box center [185, 132] width 217 height 12
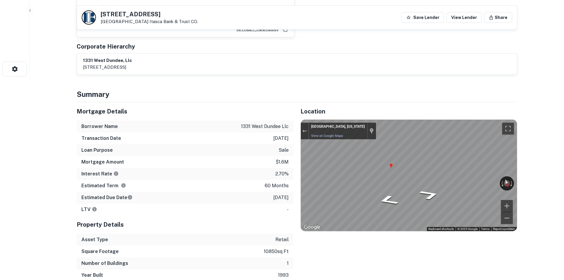
scroll to position [207, 0]
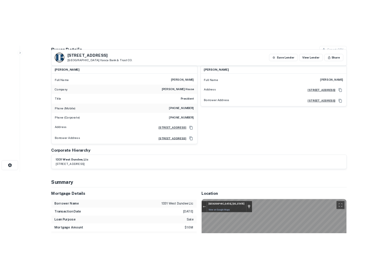
scroll to position [0, 0]
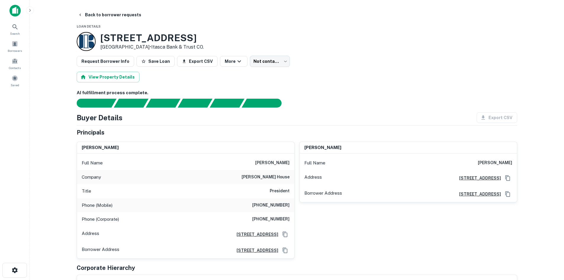
click at [284, 222] on h6 "(847) 392-7100" at bounding box center [270, 218] width 37 height 7
click at [271, 174] on h6 "jameson's char house" at bounding box center [266, 176] width 48 height 7
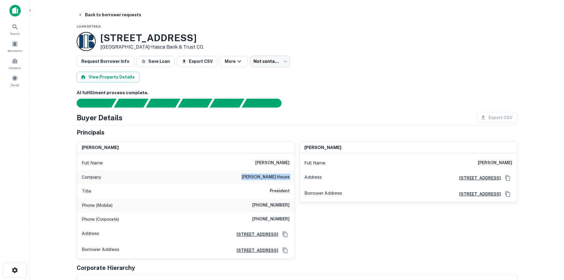
click at [271, 174] on h6 "jameson's char house" at bounding box center [266, 176] width 48 height 7
drag, startPoint x: 257, startPoint y: 197, endPoint x: 264, endPoint y: 200, distance: 8.1
click at [257, 197] on div "Title President" at bounding box center [185, 191] width 217 height 14
click at [270, 205] on h6 "(847) 392-7318" at bounding box center [270, 205] width 37 height 7
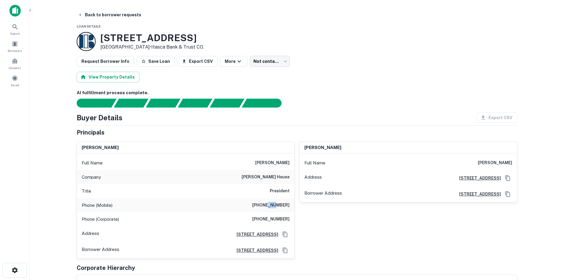
click at [272, 203] on h6 "(847) 392-7318" at bounding box center [270, 205] width 37 height 7
click at [273, 207] on h6 "(847) 392-7318" at bounding box center [270, 205] width 37 height 7
click at [274, 222] on h6 "(847) 392-7100" at bounding box center [270, 218] width 37 height 7
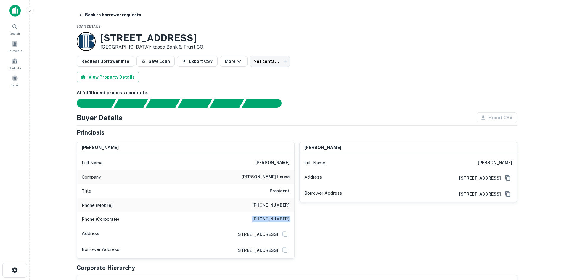
click at [274, 221] on h6 "(847) 392-7100" at bounding box center [270, 218] width 37 height 7
click at [272, 221] on h6 "(847) 392-7100" at bounding box center [270, 218] width 37 height 7
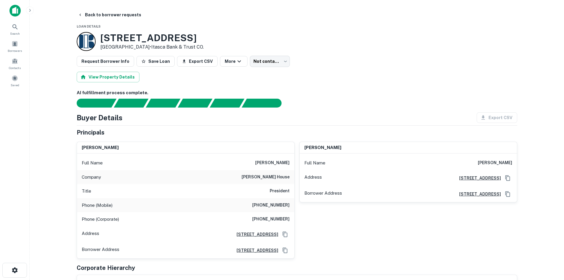
click at [279, 168] on div "Full Name george leberis" at bounding box center [185, 163] width 217 height 14
click at [279, 166] on div "Full Name george leberis" at bounding box center [185, 163] width 217 height 14
drag, startPoint x: 342, startPoint y: 114, endPoint x: 347, endPoint y: 117, distance: 6.2
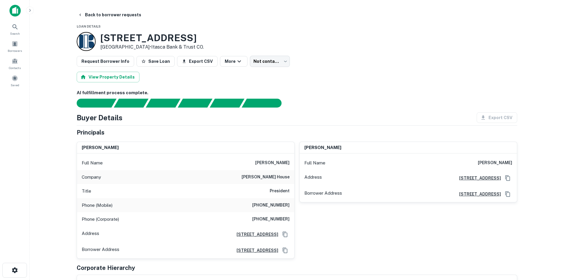
click at [347, 117] on div "Buyer Details Export CSV" at bounding box center [297, 117] width 440 height 11
click at [250, 134] on div "Principals" at bounding box center [297, 132] width 440 height 9
drag, startPoint x: 265, startPoint y: 71, endPoint x: 268, endPoint y: 56, distance: 15.1
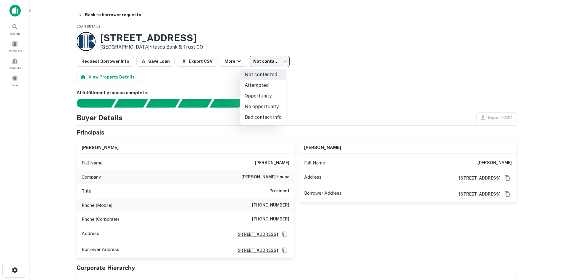
click at [268, 56] on body "Search Borrowers Contacts Saved Back to borrower requests Loan Details 1331 W D…" at bounding box center [284, 140] width 568 height 280
click at [270, 118] on li "Bad contact info" at bounding box center [263, 117] width 46 height 11
type input "**********"
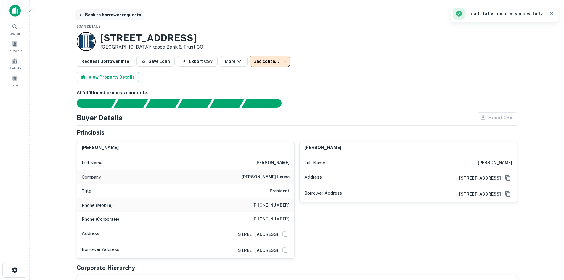
click at [92, 17] on button "Back to borrower requests" at bounding box center [109, 14] width 68 height 11
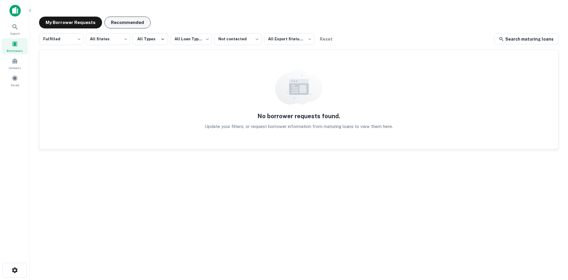
click at [133, 19] on button "Recommended" at bounding box center [127, 23] width 46 height 12
